Goal: Find specific page/section: Find specific page/section

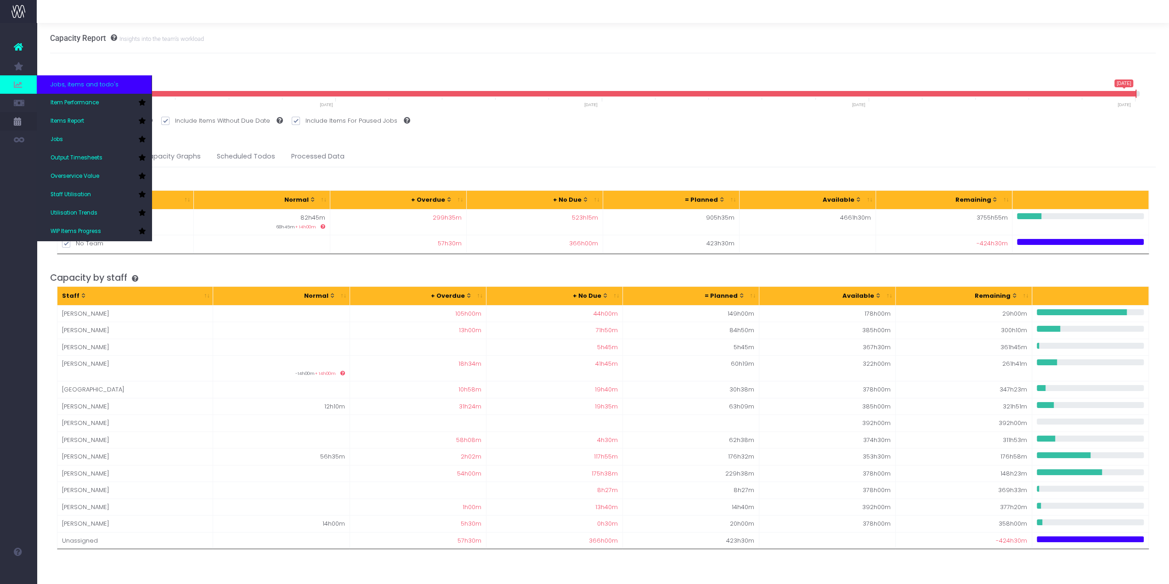
click at [16, 79] on span at bounding box center [18, 84] width 37 height 18
click at [74, 100] on span "Item Performance" at bounding box center [75, 103] width 48 height 8
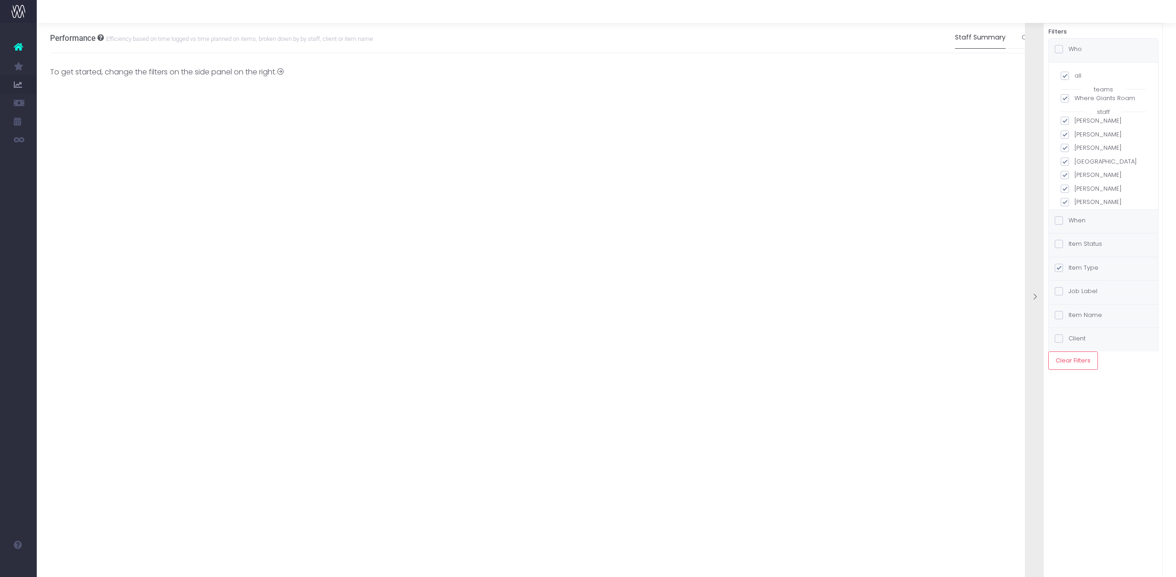
click at [15, 49] on icon at bounding box center [18, 47] width 9 height 12
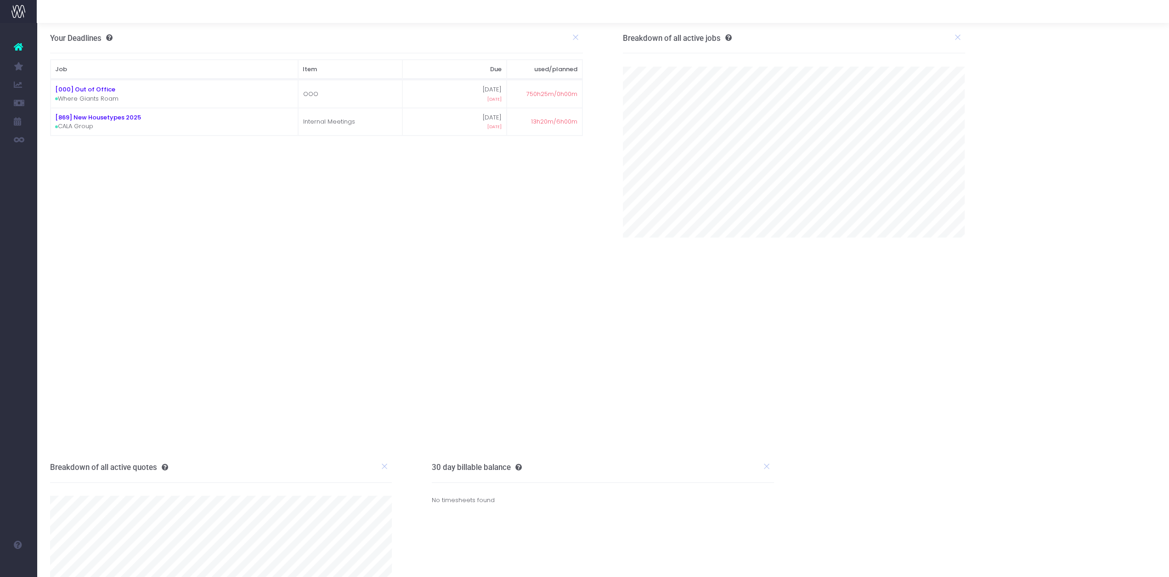
click at [362, 264] on div "Your Deadlines Job Item Due used/planned Job Item Due used/planned [000] Out of…" at bounding box center [316, 237] width 559 height 429
click at [18, 46] on icon at bounding box center [18, 47] width 9 height 12
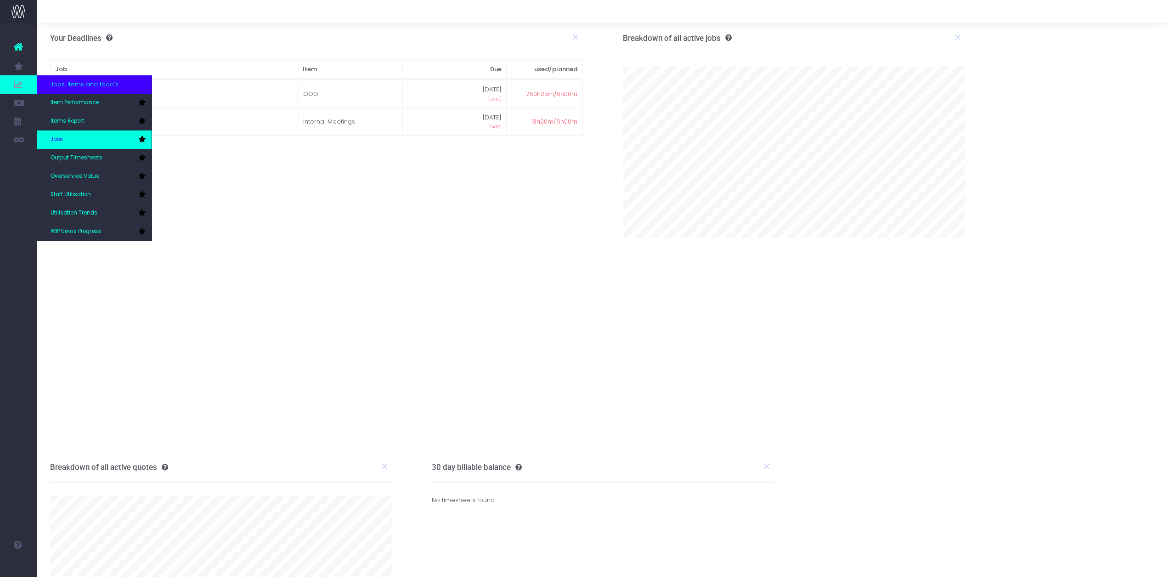
click at [69, 144] on link "Jobs" at bounding box center [94, 139] width 115 height 18
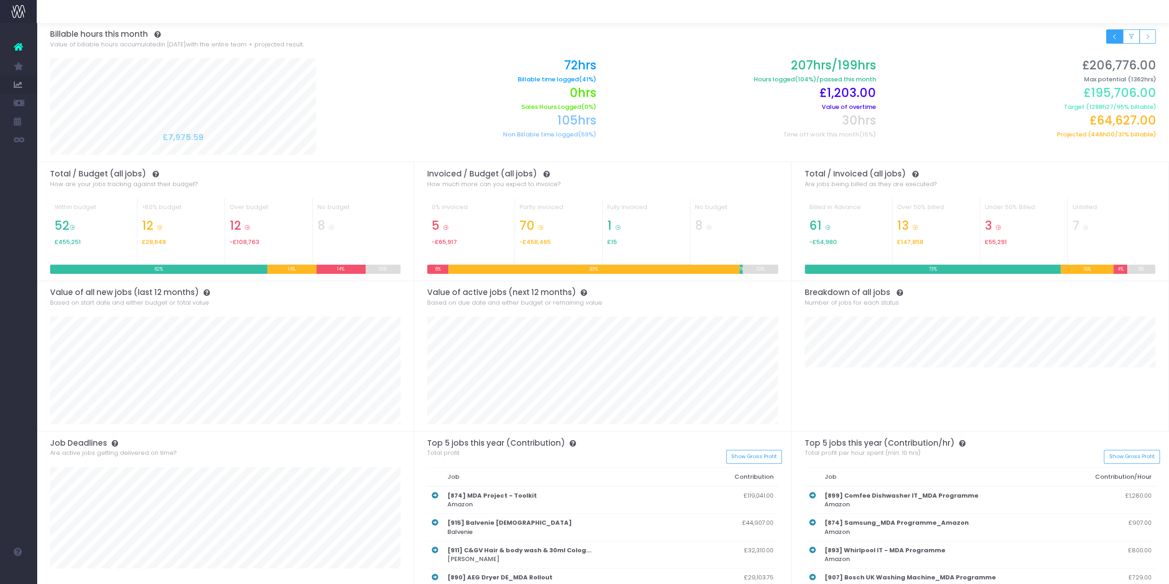
click at [1110, 38] on button "Small button group" at bounding box center [1114, 36] width 17 height 14
